Goal: Use online tool/utility

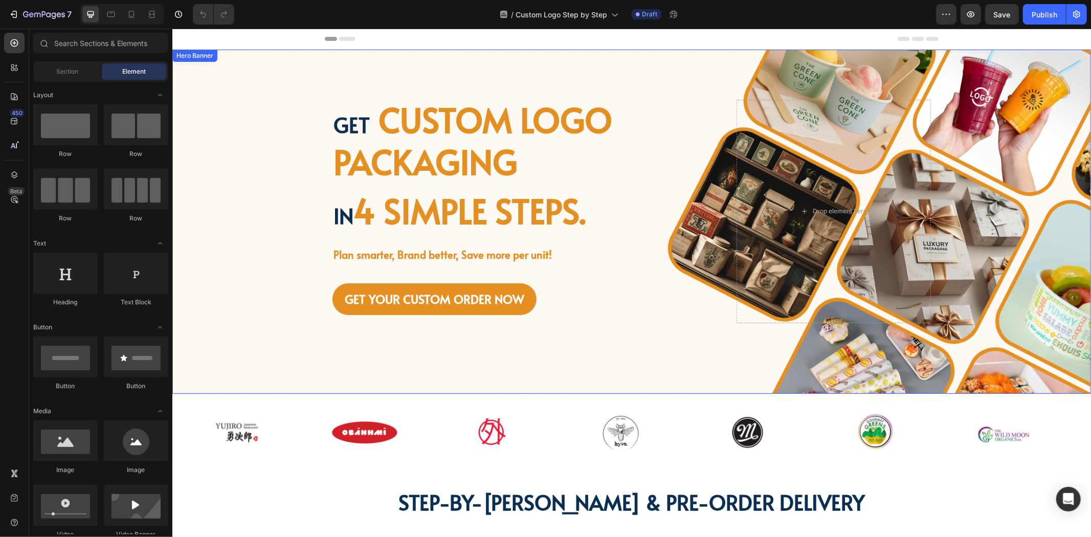
click at [307, 195] on div "Background Image" at bounding box center [631, 221] width 919 height 344
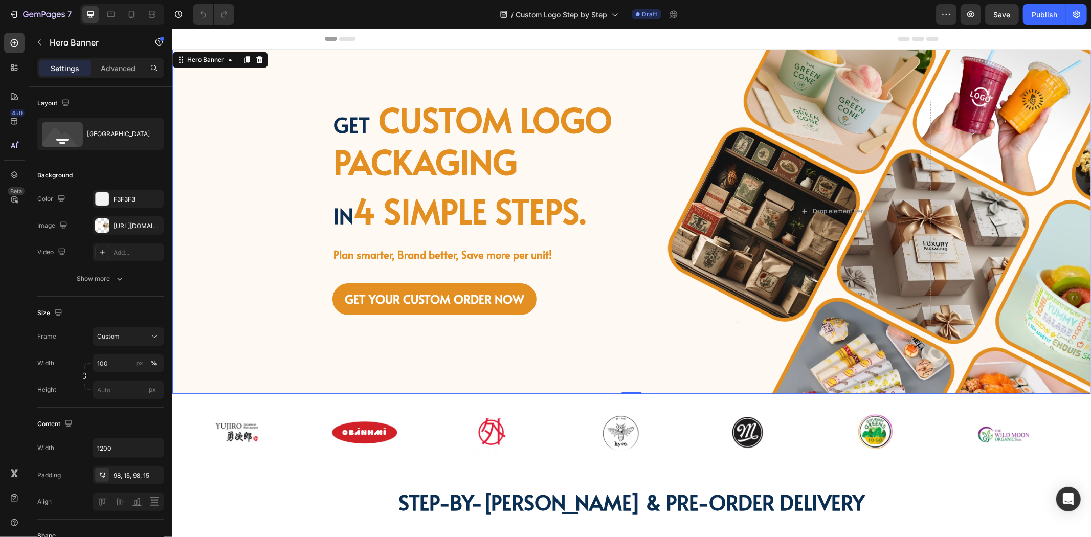
click at [686, 365] on div "Get custom logo packaging Heading in 4 simple steps. Text Block Plan smarter, B…" at bounding box center [631, 221] width 614 height 344
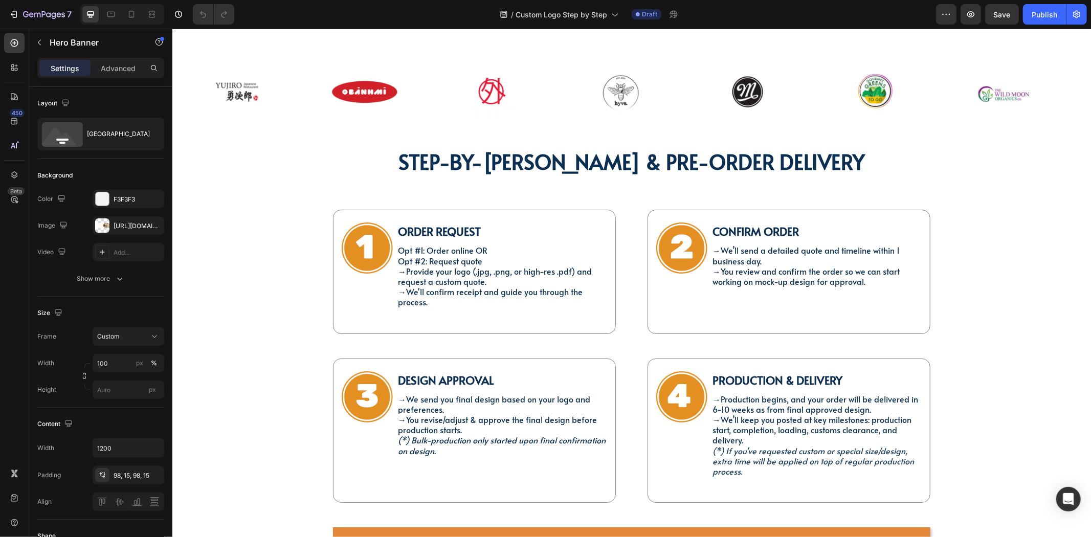
scroll to position [625, 0]
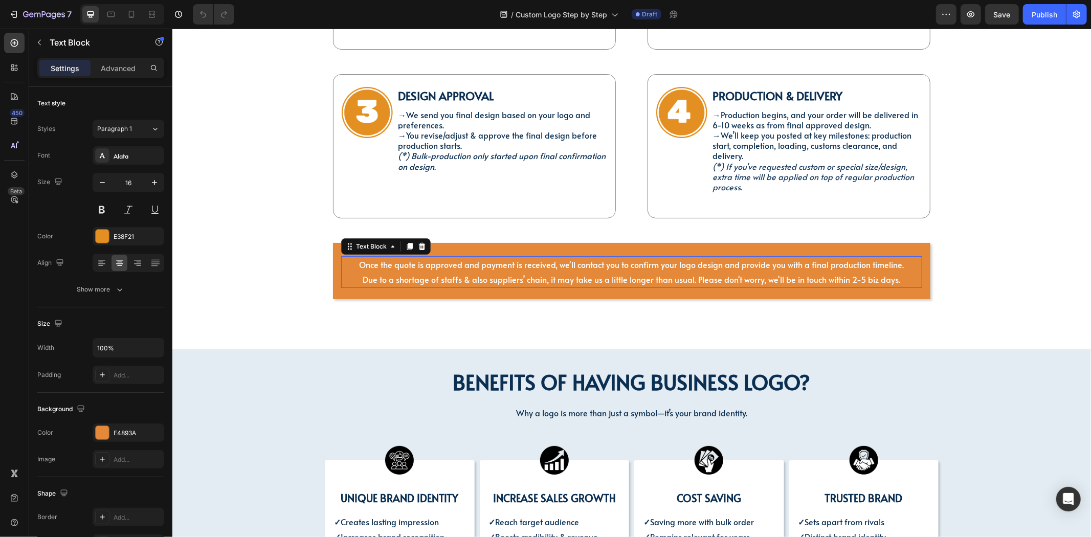
click at [342, 262] on p "Once the quote is approved and payment is received, we'll contact you to confir…" at bounding box center [631, 264] width 579 height 15
click at [116, 75] on div "Advanced" at bounding box center [118, 68] width 51 height 16
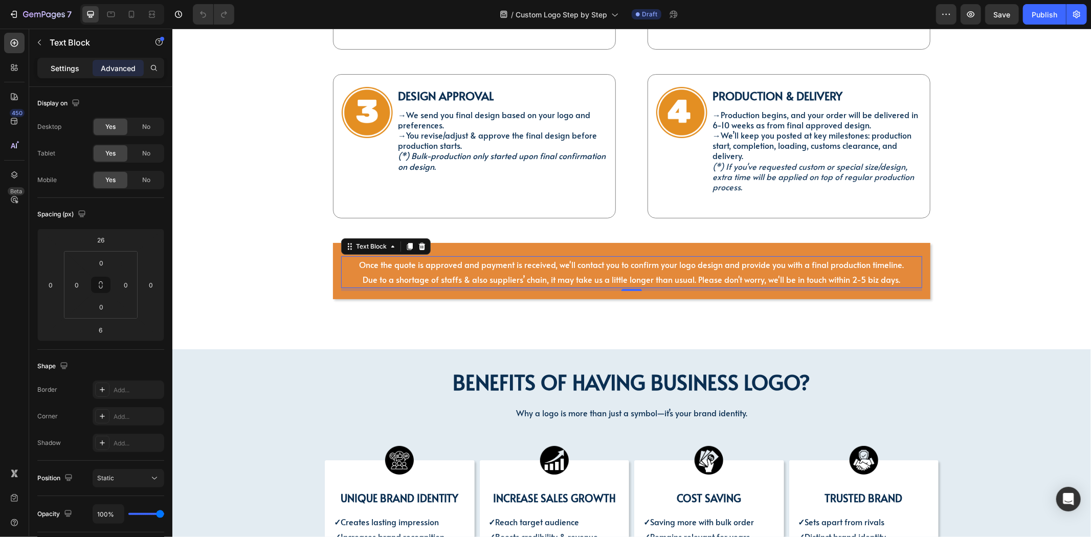
click at [73, 63] on p "Settings" at bounding box center [65, 68] width 29 height 11
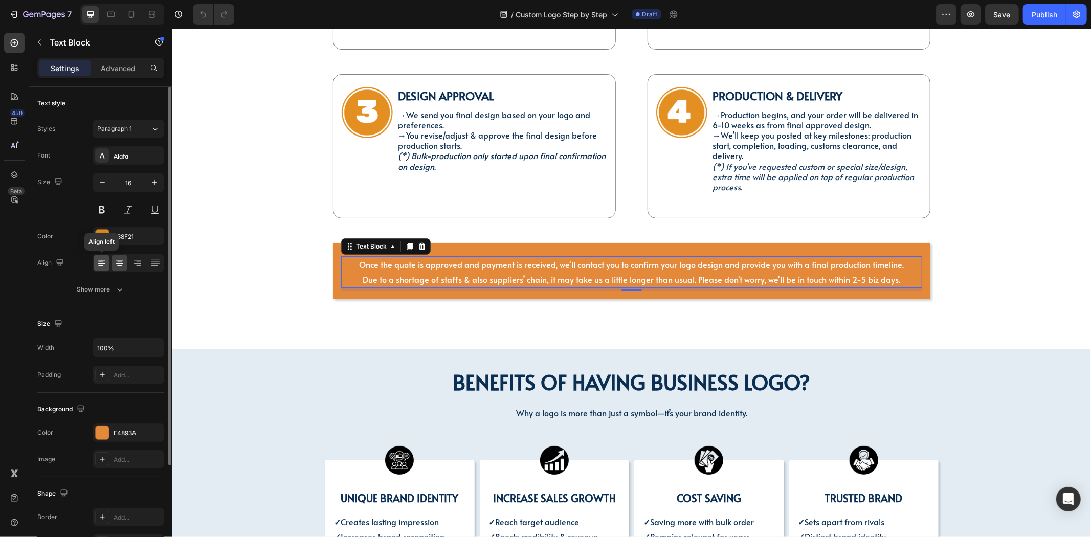
click at [105, 264] on icon at bounding box center [102, 263] width 10 height 10
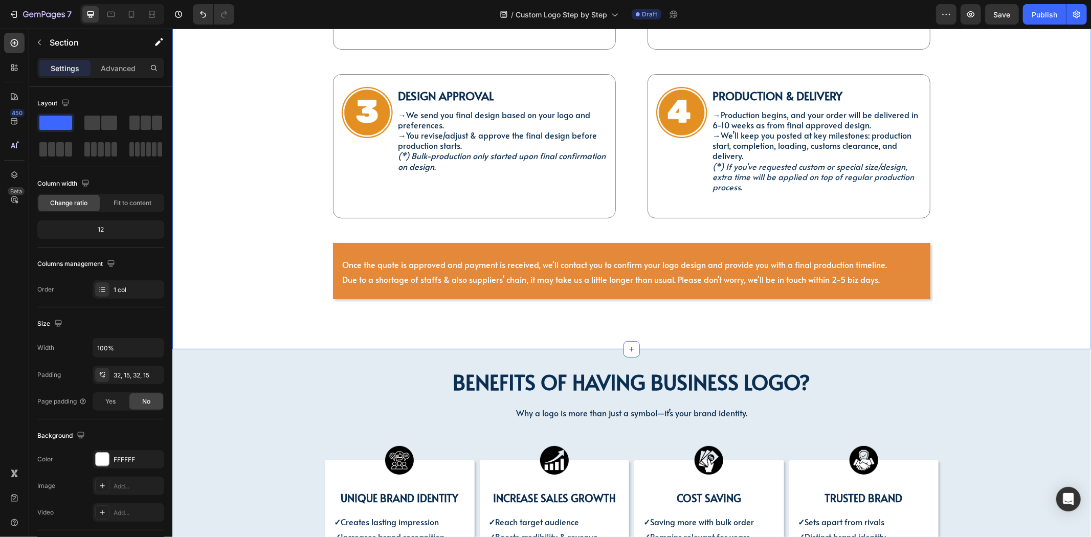
click at [298, 329] on div "STEP-BY-[PERSON_NAME] & PRE-ORDER DELIVERY Heading Image Order Request Text Blo…" at bounding box center [631, 97] width 919 height 502
click at [885, 302] on div "STEP-BY-[PERSON_NAME] & PRE-ORDER DELIVERY Heading Image Order Request Text Blo…" at bounding box center [631, 97] width 903 height 470
click at [990, 280] on div "STEP-BY-[PERSON_NAME] & PRE-ORDER DELIVERY Heading Image Order Request Text Blo…" at bounding box center [631, 97] width 903 height 470
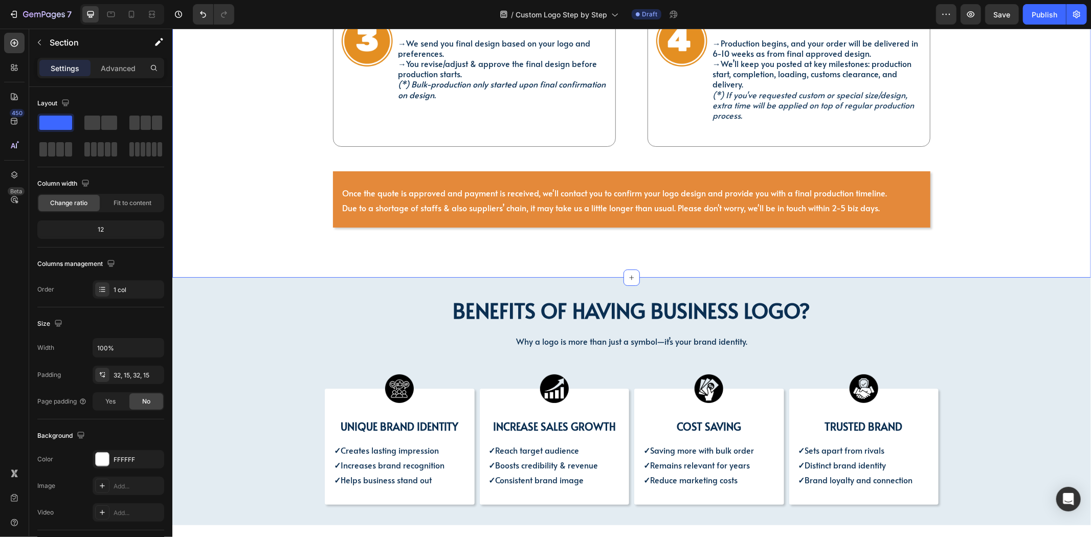
scroll to position [795, 0]
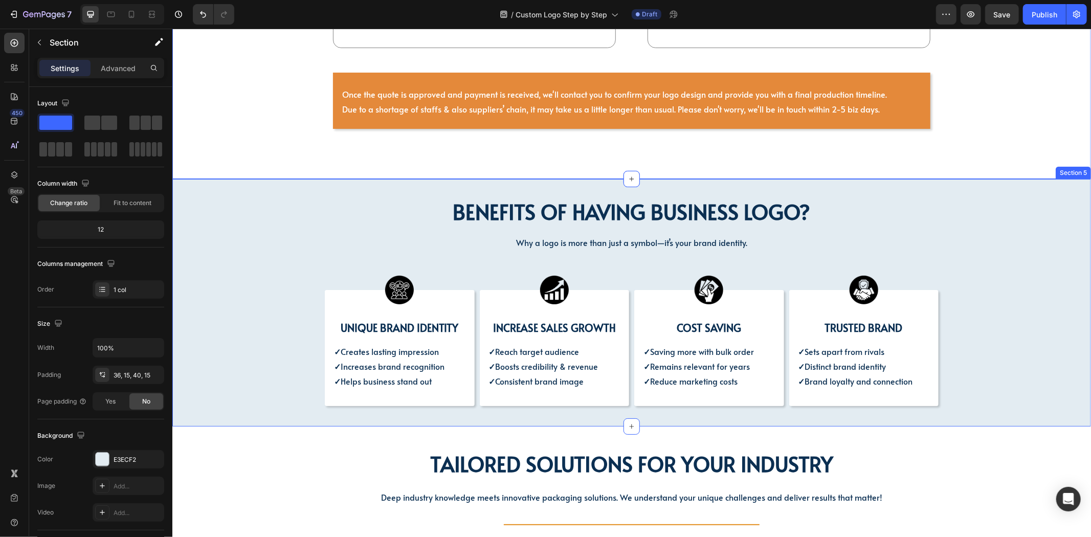
click at [245, 254] on div "BENEFITS OF HAVING BUSINESS LOGO? Heading BENEFITS OF HAVING BUSINESS LOGO? Hea…" at bounding box center [631, 301] width 903 height 209
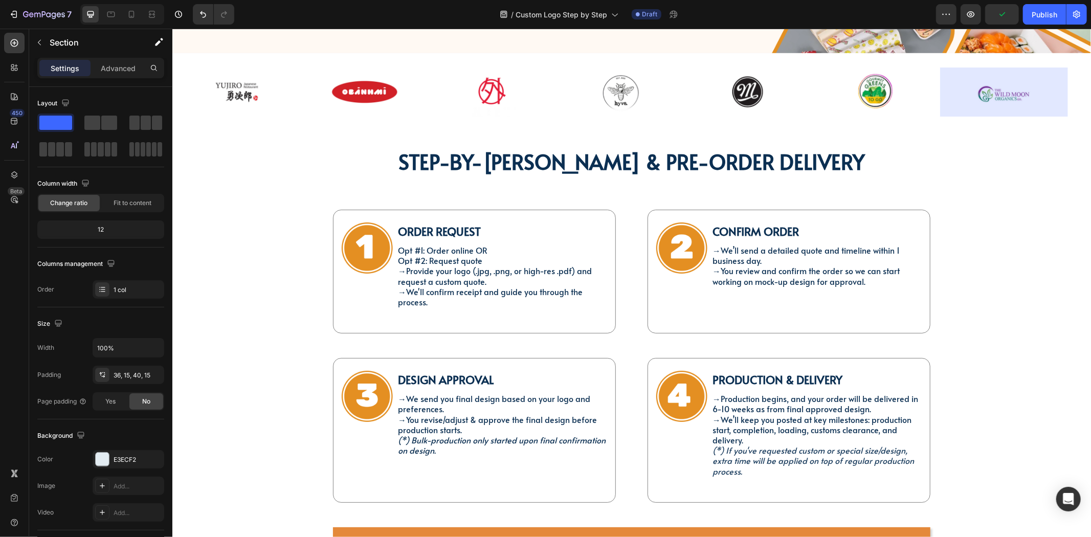
scroll to position [57, 0]
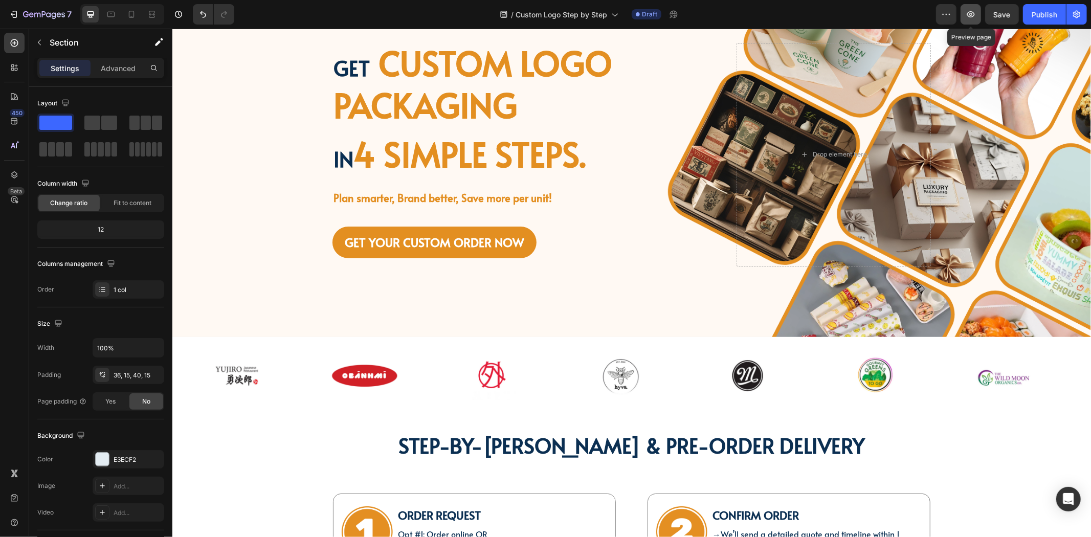
click at [965, 12] on button "button" at bounding box center [970, 14] width 20 height 20
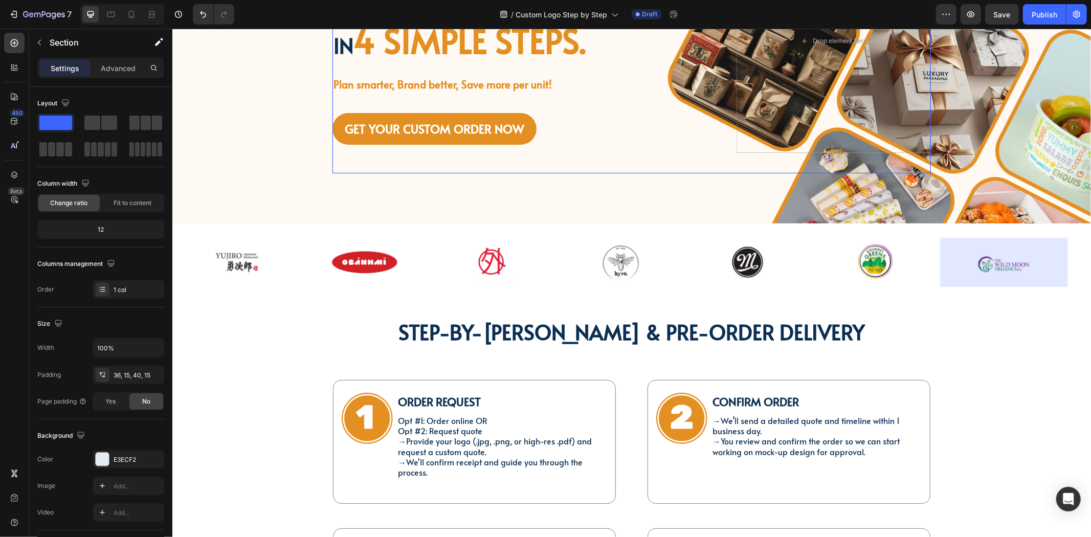
scroll to position [0, 0]
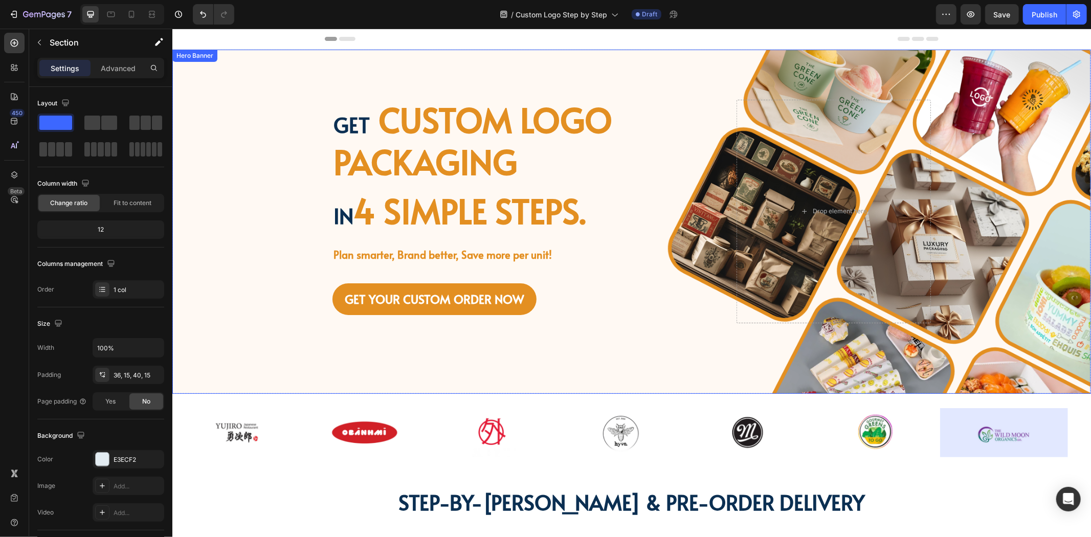
click at [217, 218] on div "Background Image" at bounding box center [631, 221] width 919 height 344
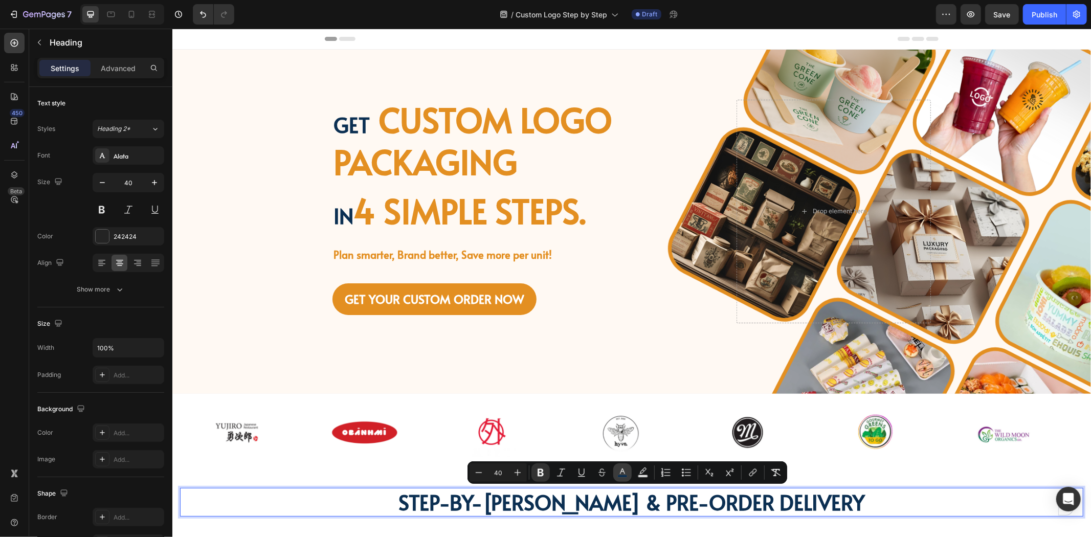
click at [628, 473] on button "color" at bounding box center [622, 472] width 18 height 18
type input "0B2F52"
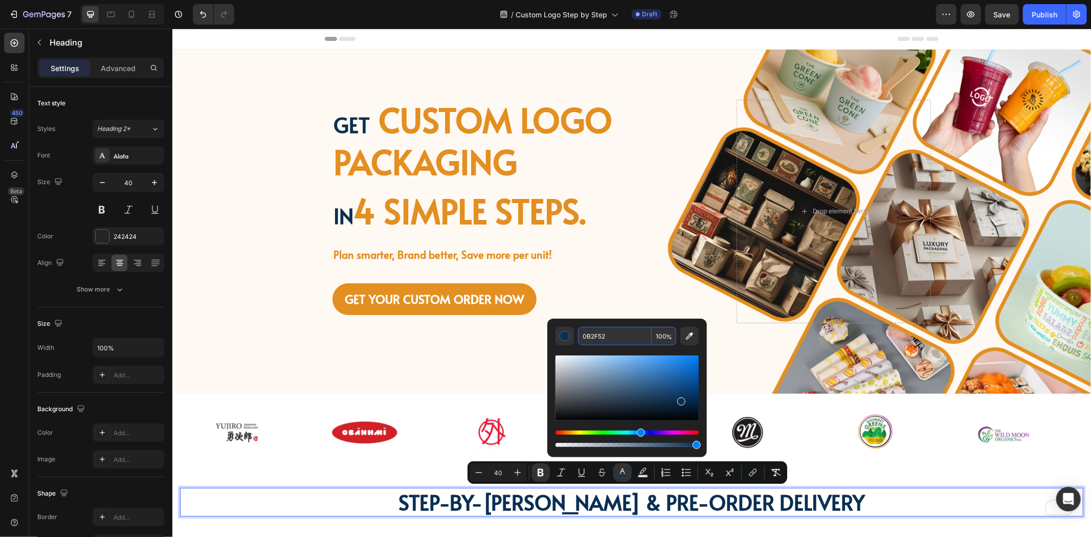
click at [611, 336] on input "0B2F52" at bounding box center [615, 336] width 74 height 18
click at [241, 463] on div "Image Image Image Image Image Image Image Row Image Image Image Image Image Ima…" at bounding box center [631, 432] width 919 height 78
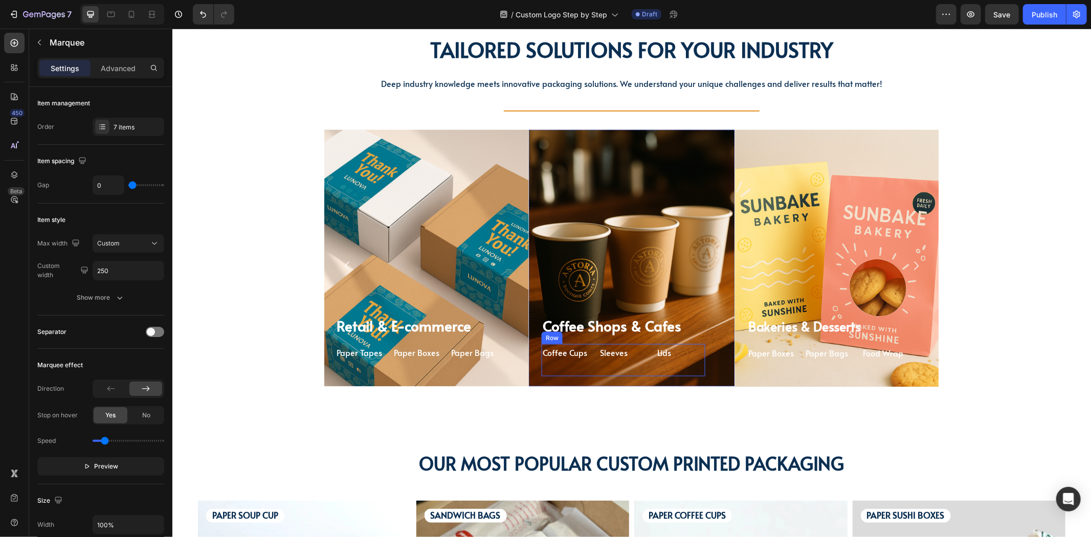
scroll to position [1193, 0]
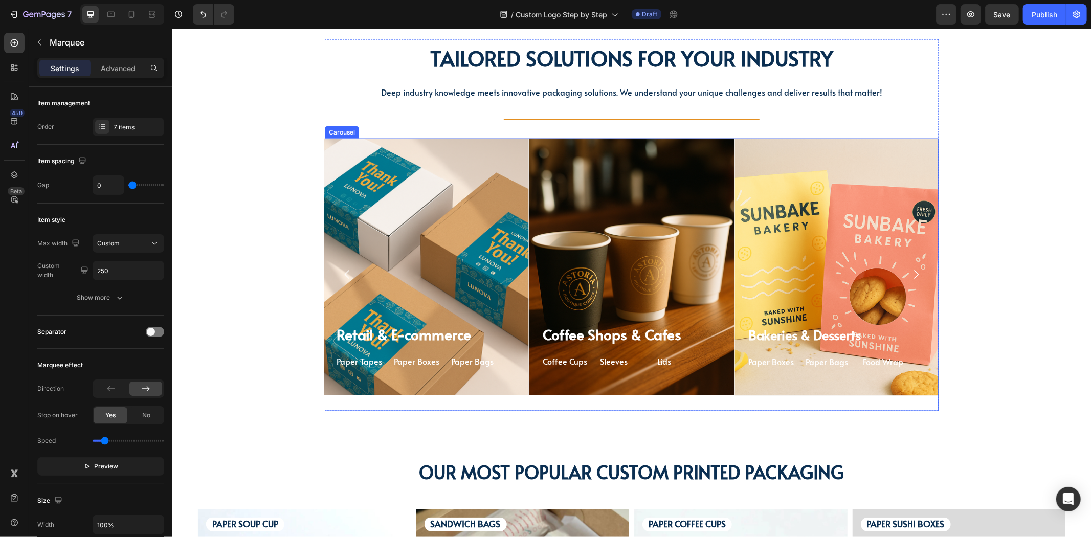
click at [529, 395] on div "Coffee Shops & Cafes Heading Coffee Cups Text Block Sleeves Text Block Lids Tex…" at bounding box center [631, 274] width 206 height 273
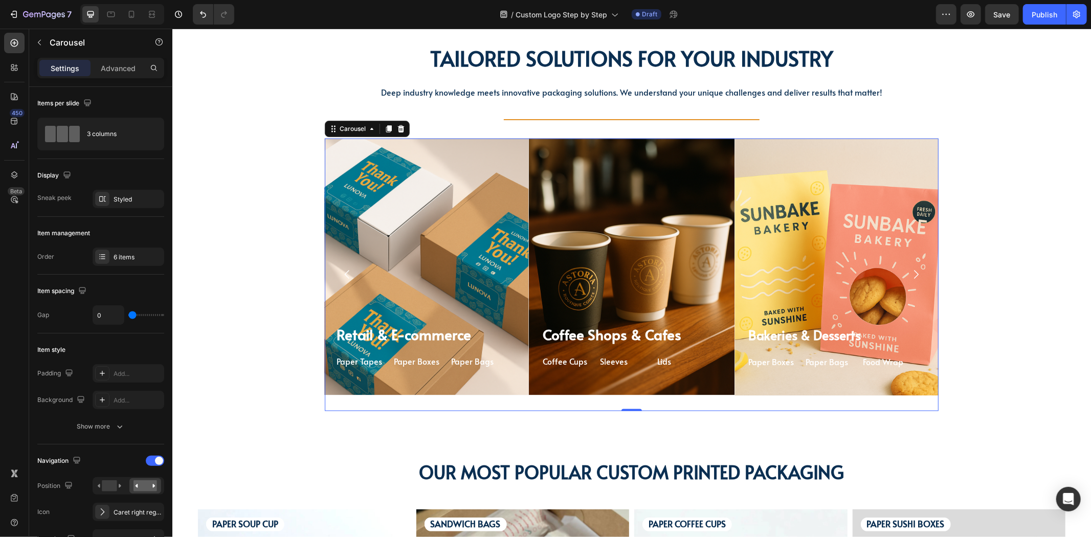
click at [914, 275] on icon "Carousel Next Arrow" at bounding box center [915, 274] width 12 height 12
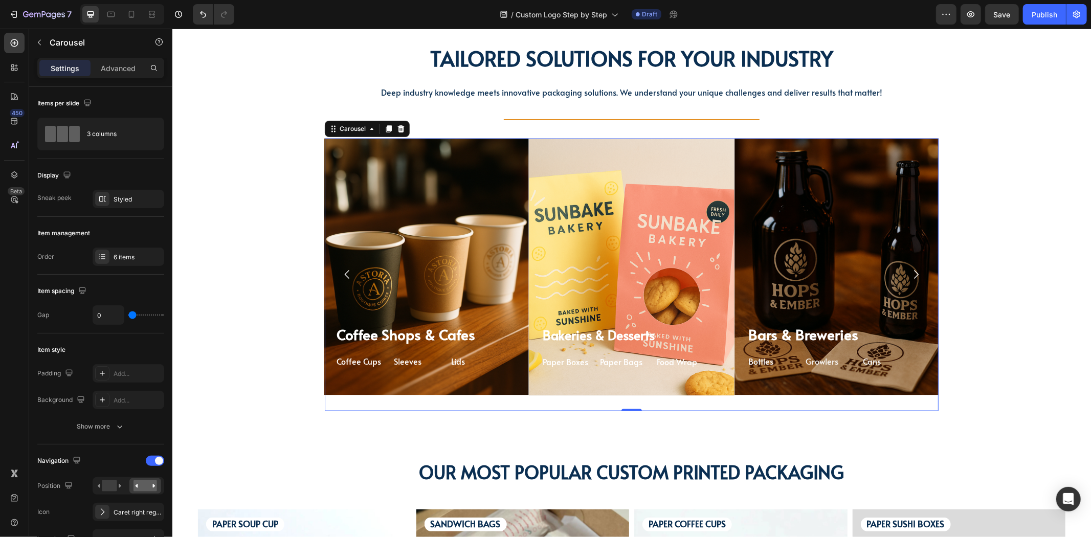
click at [914, 275] on icon "Carousel Next Arrow" at bounding box center [915, 274] width 12 height 12
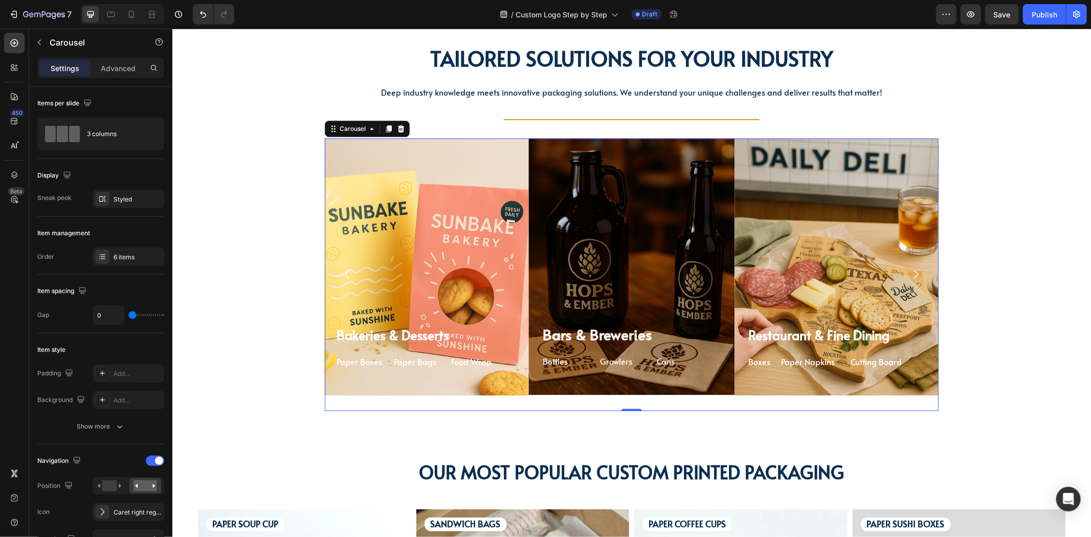
click at [914, 275] on icon "Carousel Next Arrow" at bounding box center [915, 274] width 12 height 12
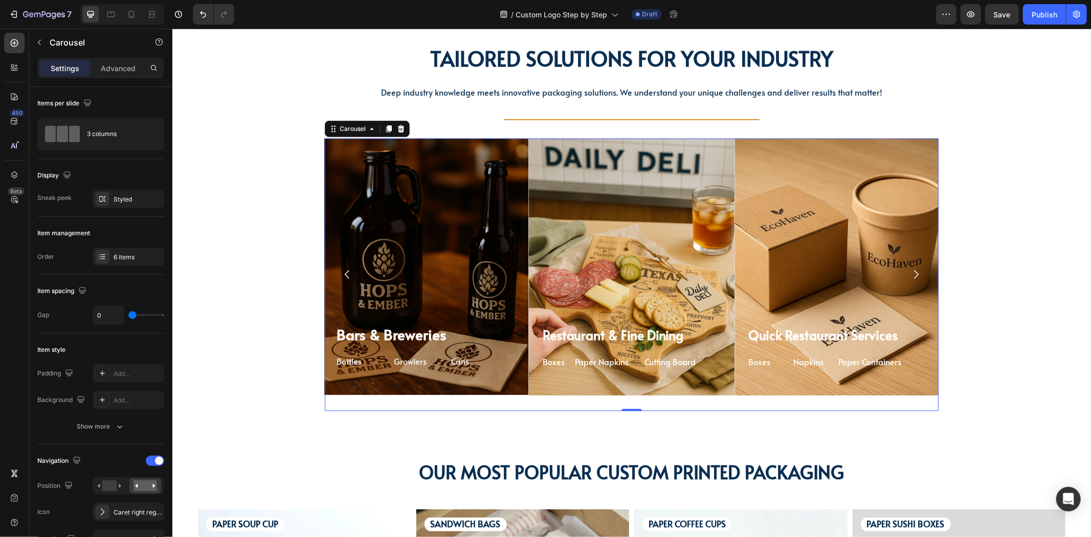
click at [914, 275] on icon "Carousel Next Arrow" at bounding box center [915, 274] width 12 height 12
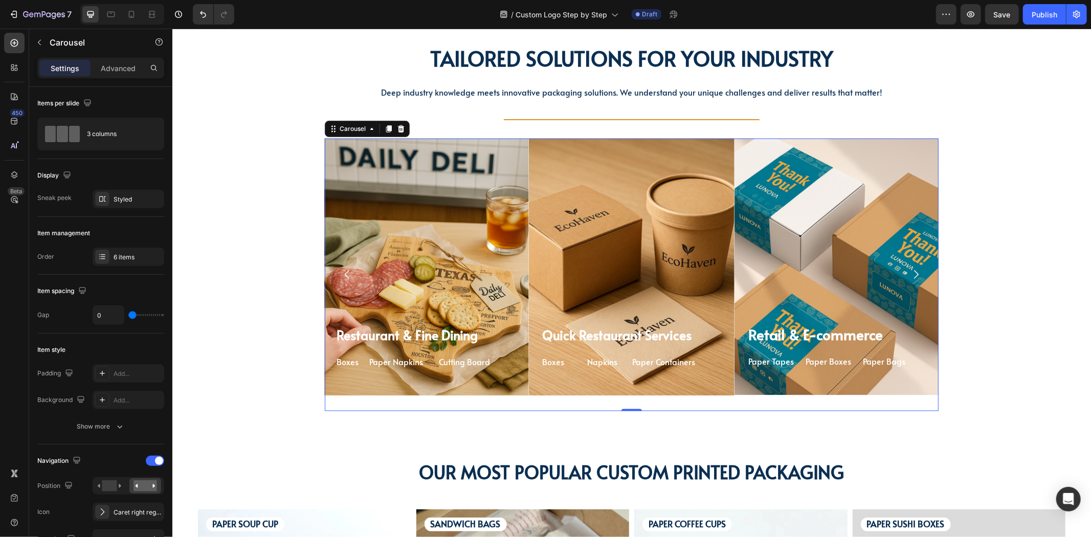
click at [914, 275] on icon "Carousel Next Arrow" at bounding box center [915, 274] width 12 height 12
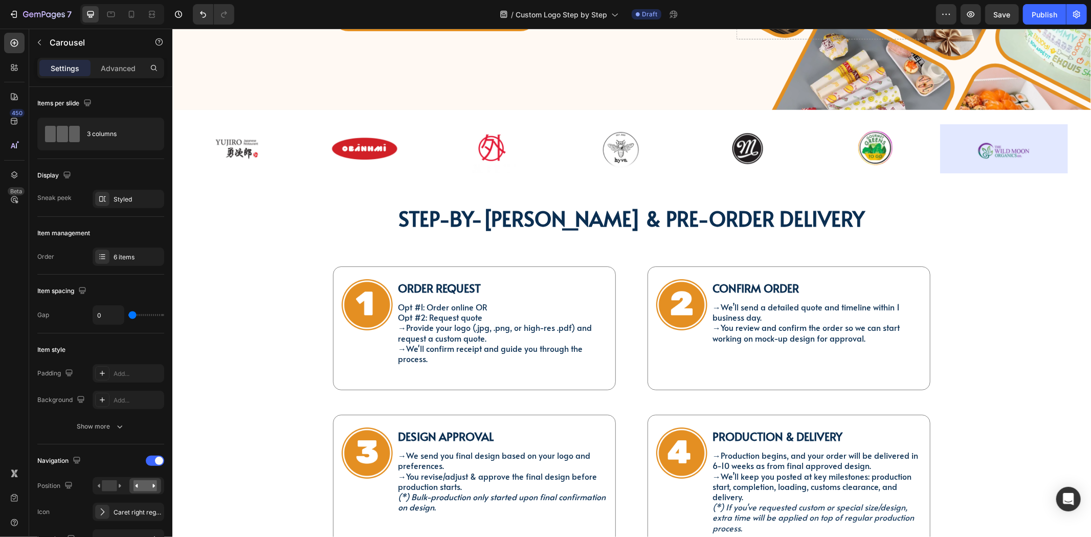
scroll to position [0, 0]
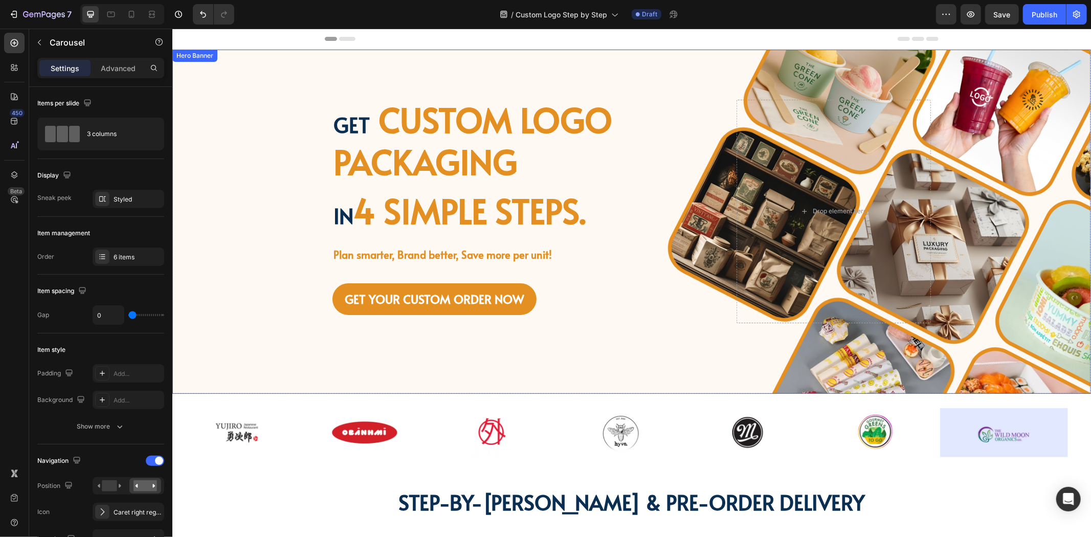
click at [203, 208] on div "Background Image" at bounding box center [631, 221] width 919 height 344
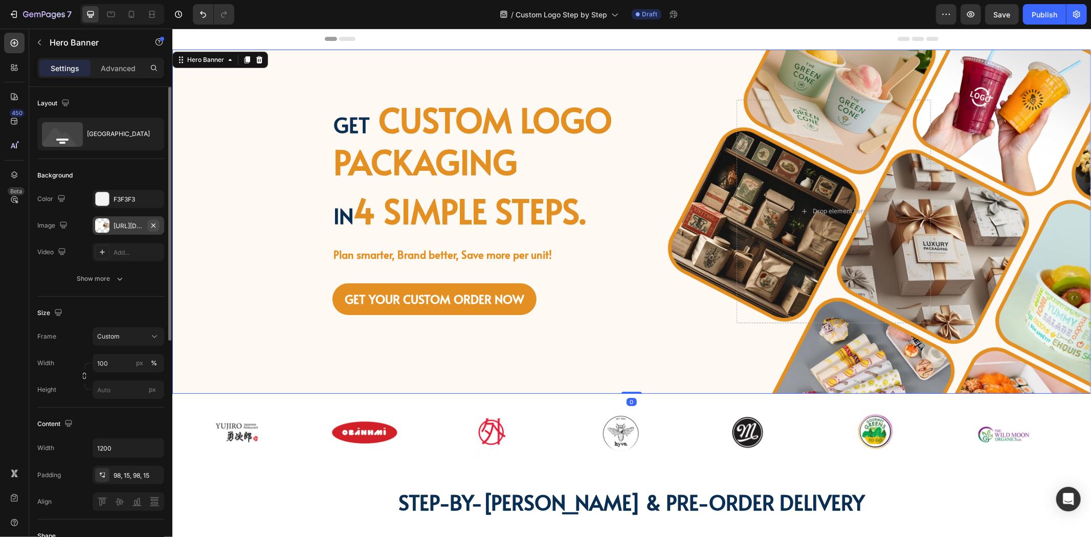
drag, startPoint x: 154, startPoint y: 224, endPoint x: 129, endPoint y: 236, distance: 28.4
click at [0, 0] on icon "button" at bounding box center [0, 0] width 0 height 0
type input "Auto"
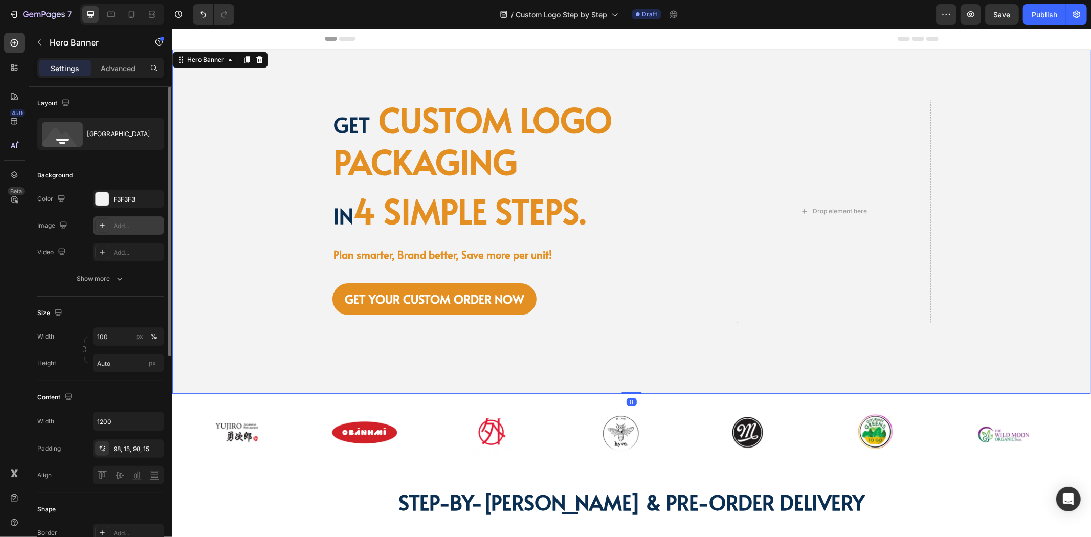
click at [121, 229] on div "Add..." at bounding box center [138, 225] width 48 height 9
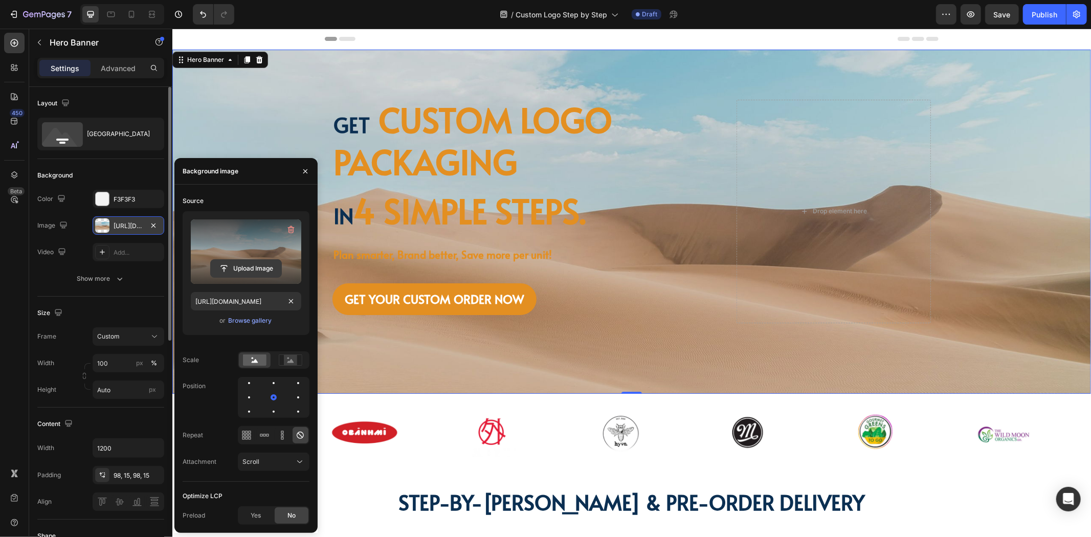
click at [253, 264] on input "file" at bounding box center [246, 268] width 71 height 17
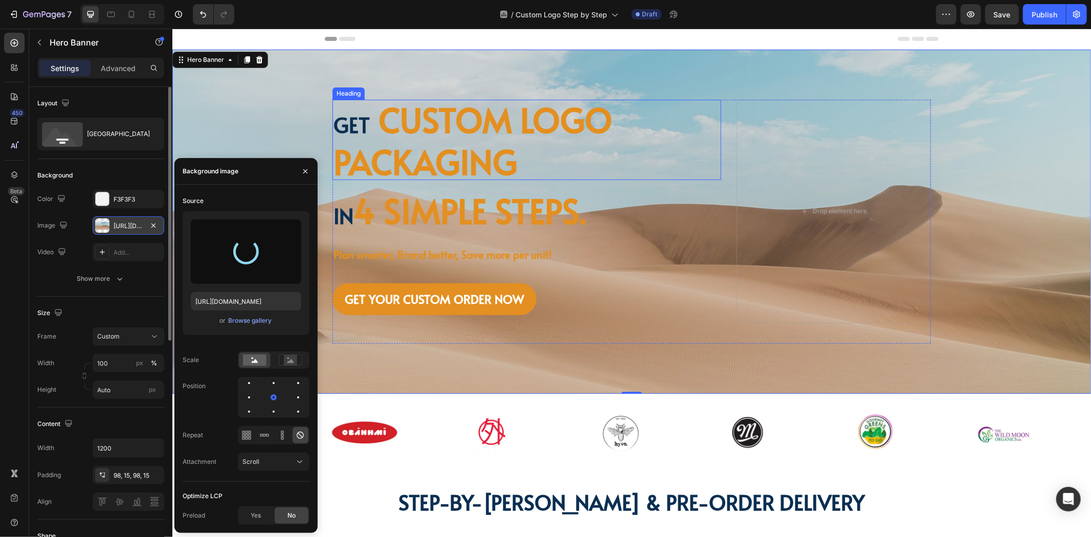
type input "[URL][DOMAIN_NAME]"
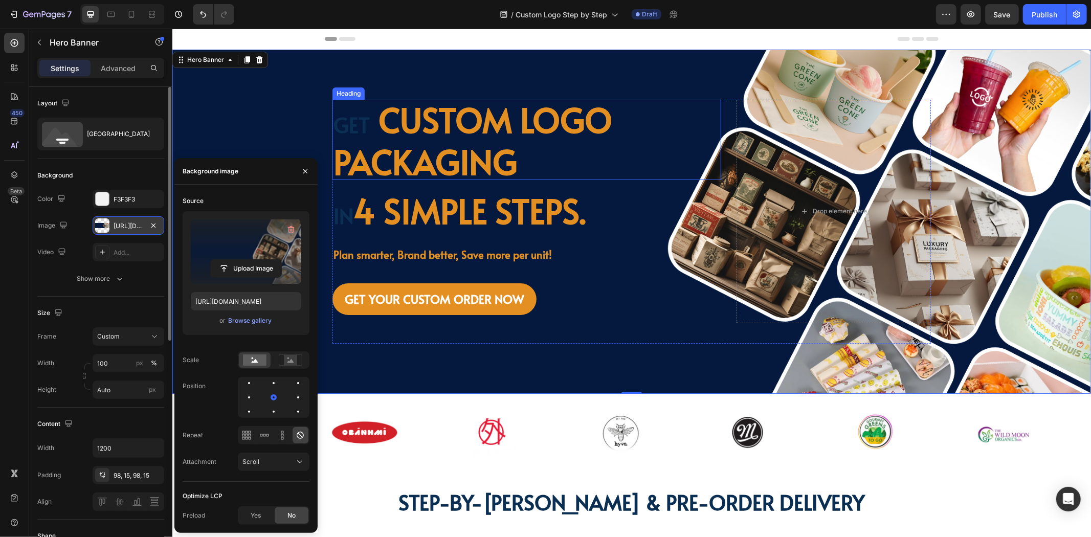
click at [356, 129] on strong "Get" at bounding box center [351, 124] width 36 height 28
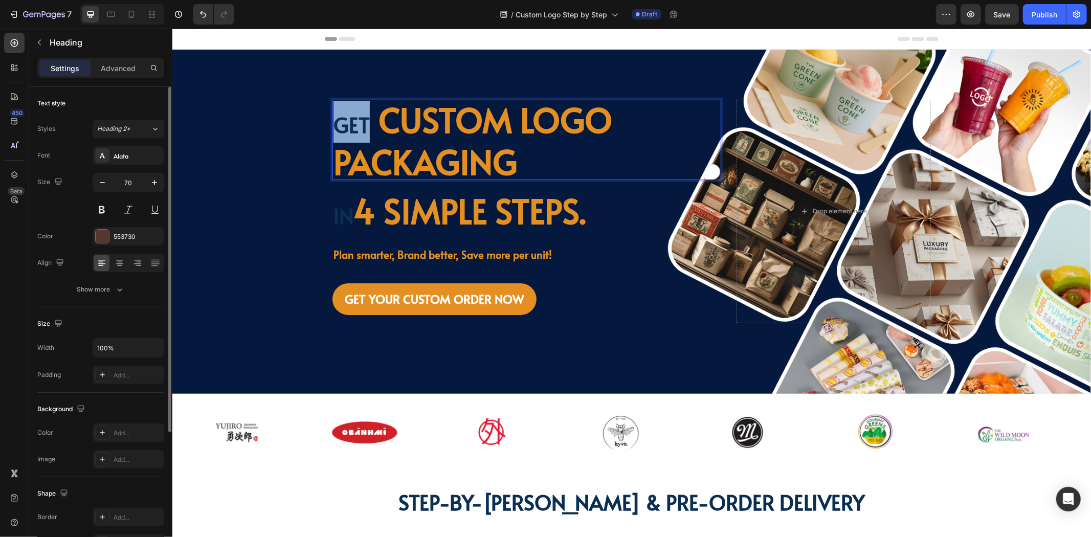
drag, startPoint x: 364, startPoint y: 125, endPoint x: 330, endPoint y: 125, distance: 34.3
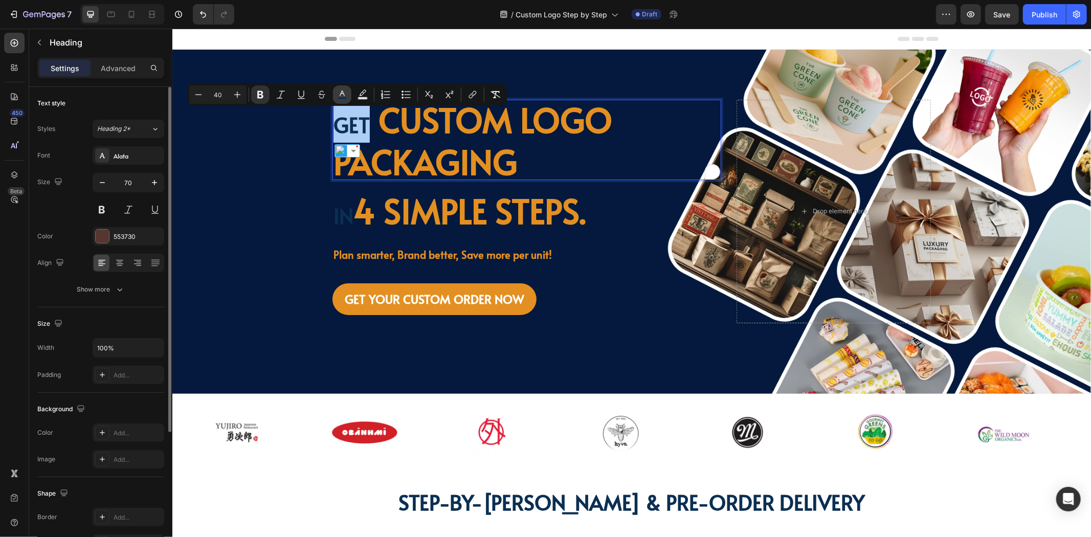
click at [335, 91] on button "color" at bounding box center [342, 94] width 18 height 18
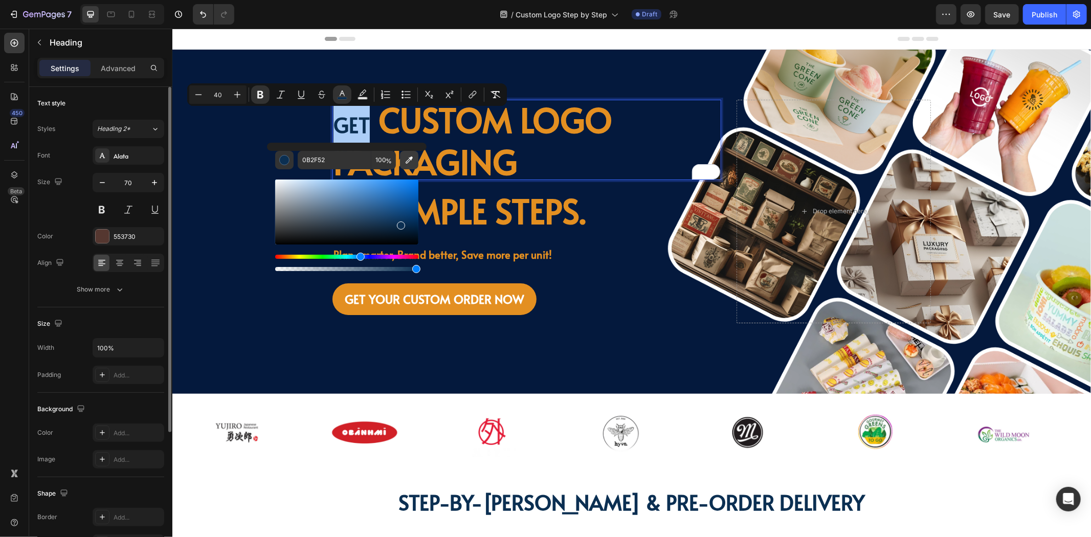
click at [407, 161] on icon "Editor contextual toolbar" at bounding box center [409, 160] width 7 height 7
type input "FFFFFF"
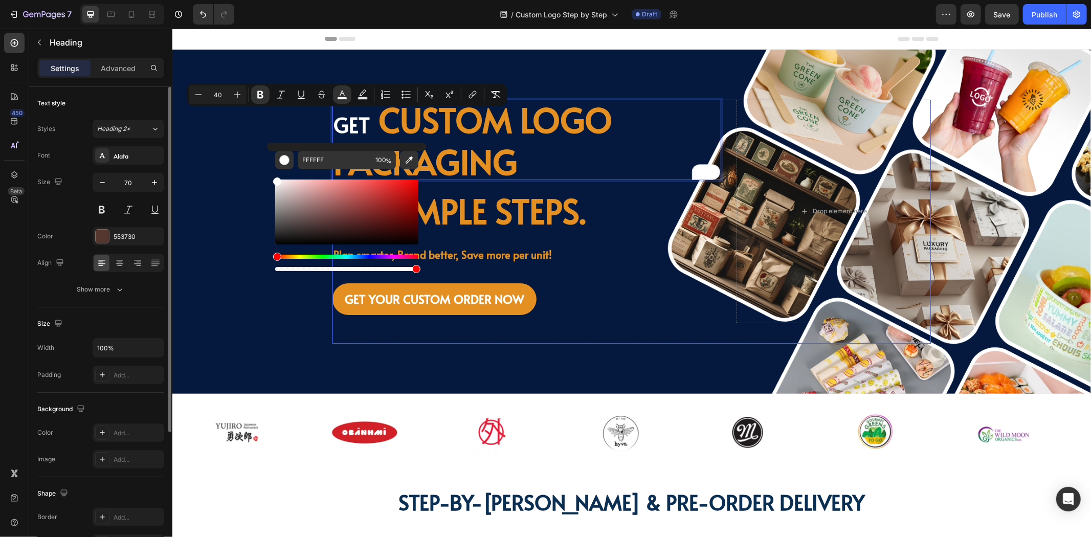
click at [585, 232] on strong "4 simple steps." at bounding box center [469, 210] width 232 height 46
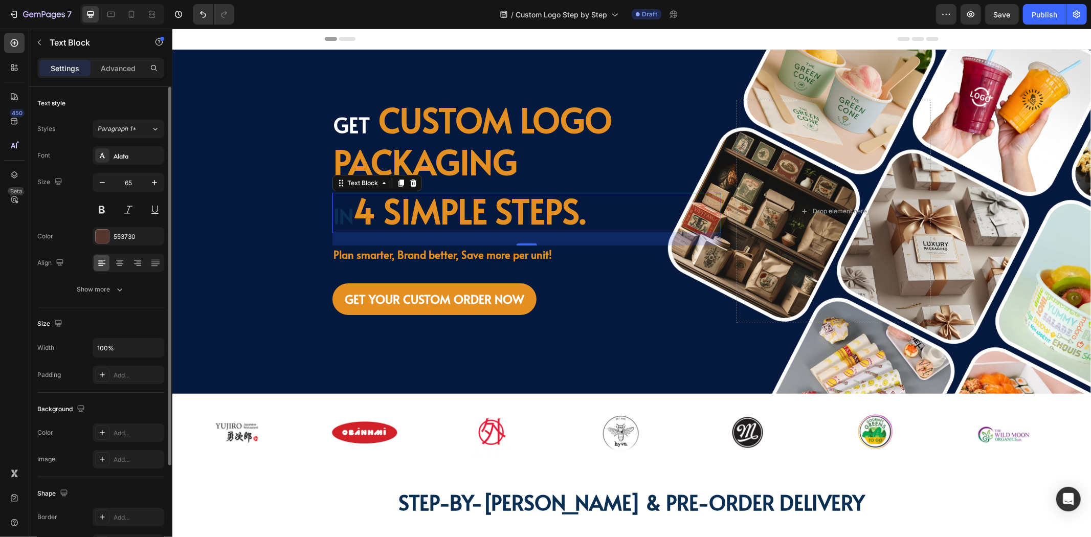
click at [344, 220] on strong "in" at bounding box center [343, 215] width 20 height 28
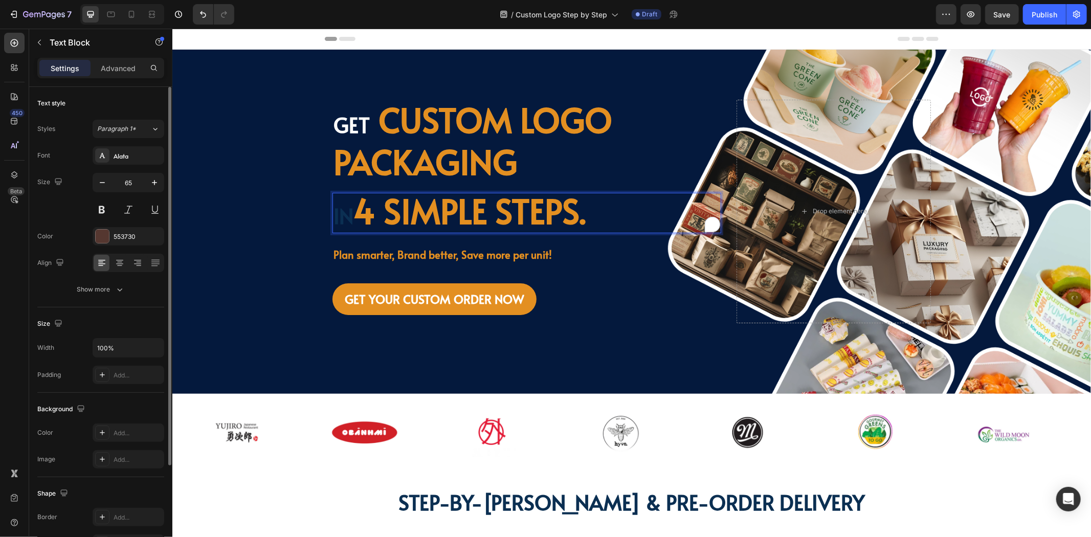
click at [344, 220] on strong "in" at bounding box center [343, 215] width 20 height 28
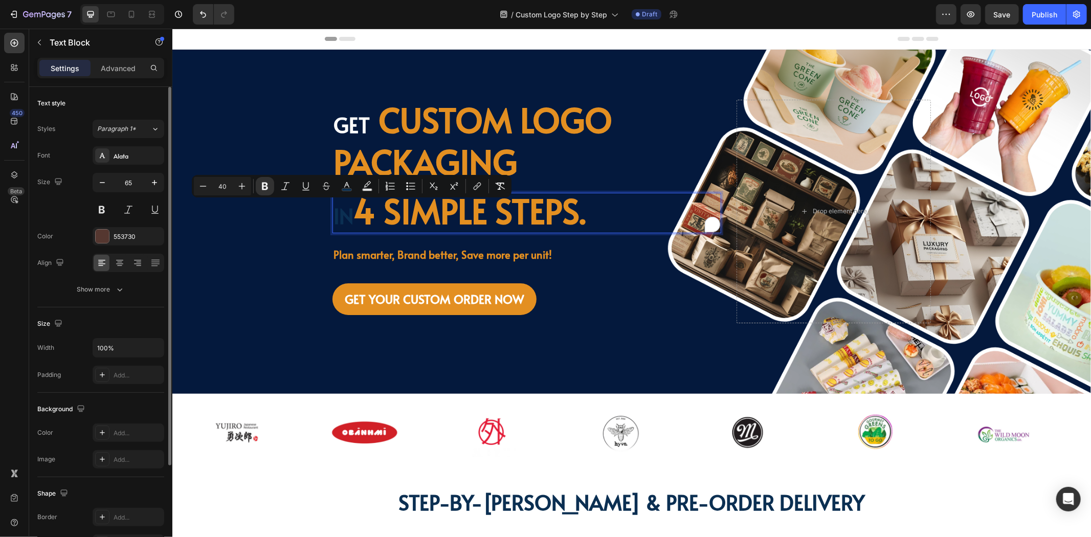
click at [349, 218] on strong "in" at bounding box center [343, 215] width 20 height 28
drag, startPoint x: 348, startPoint y: 218, endPoint x: 334, endPoint y: 216, distance: 14.5
click at [334, 216] on strong "in" at bounding box center [343, 215] width 20 height 28
click at [334, 185] on icon "Editor contextual toolbar" at bounding box center [336, 186] width 10 height 10
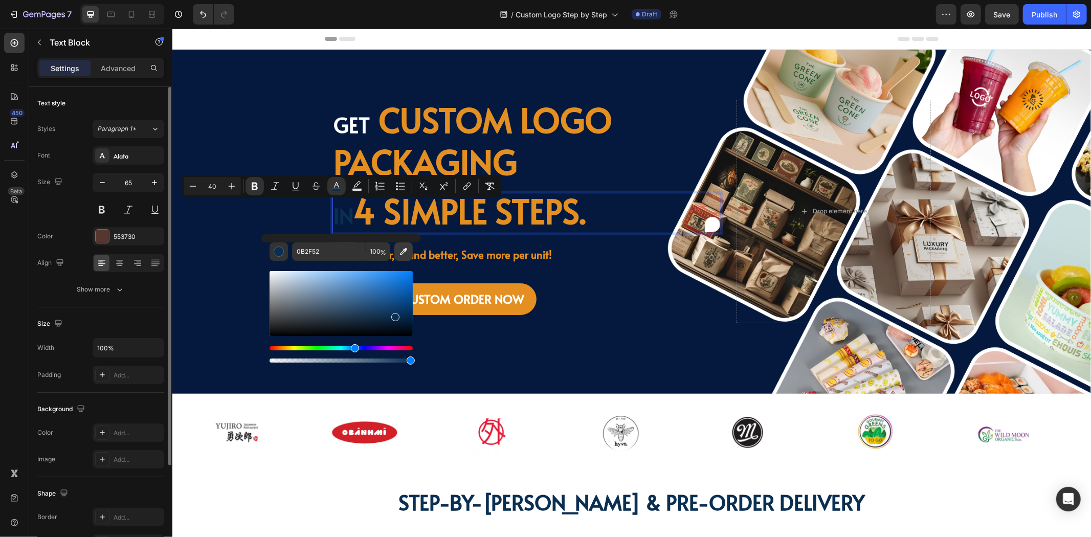
click at [404, 251] on icon "Editor contextual toolbar" at bounding box center [403, 252] width 10 height 10
type input "FFFFFF"
click at [290, 433] on img at bounding box center [236, 432] width 128 height 49
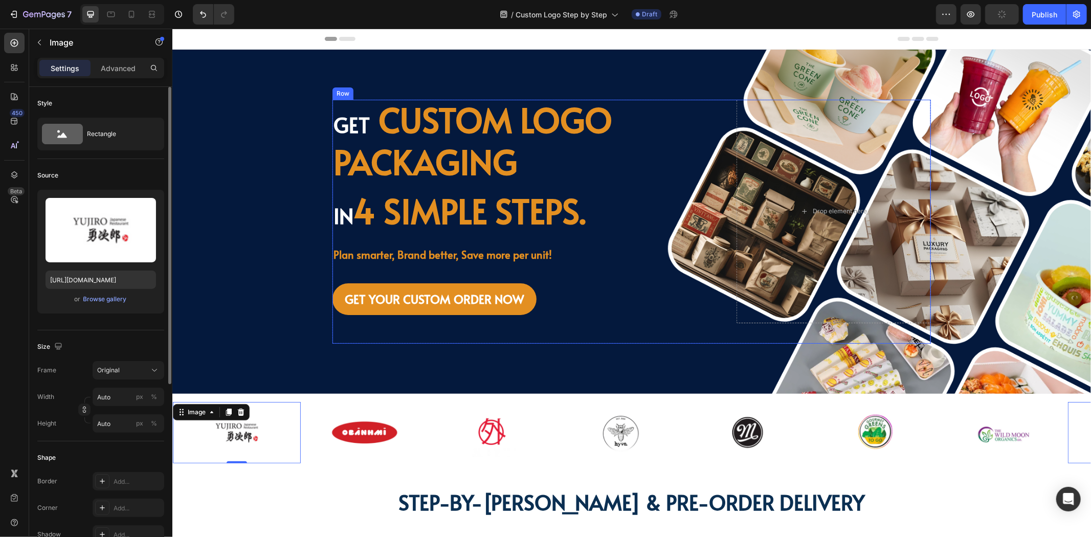
click at [605, 315] on div "GET YOUR CUSTOM ORDER NOW Button" at bounding box center [526, 299] width 389 height 47
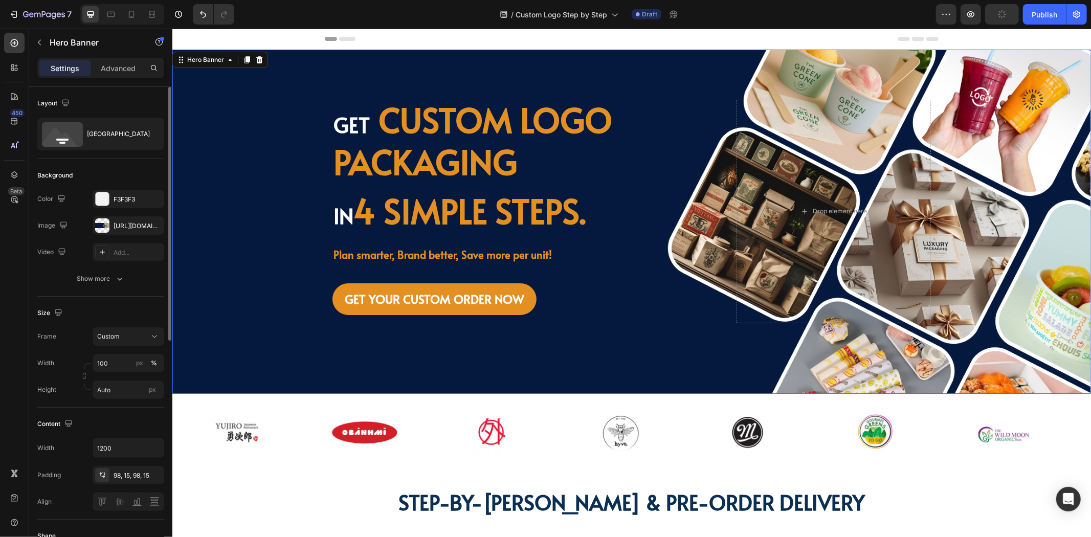
click at [244, 277] on div "Background Image" at bounding box center [631, 221] width 919 height 344
click at [242, 308] on div "Background Image" at bounding box center [631, 221] width 919 height 344
click at [262, 292] on div "Background Image" at bounding box center [631, 221] width 919 height 344
